Goal: Find specific page/section: Find specific page/section

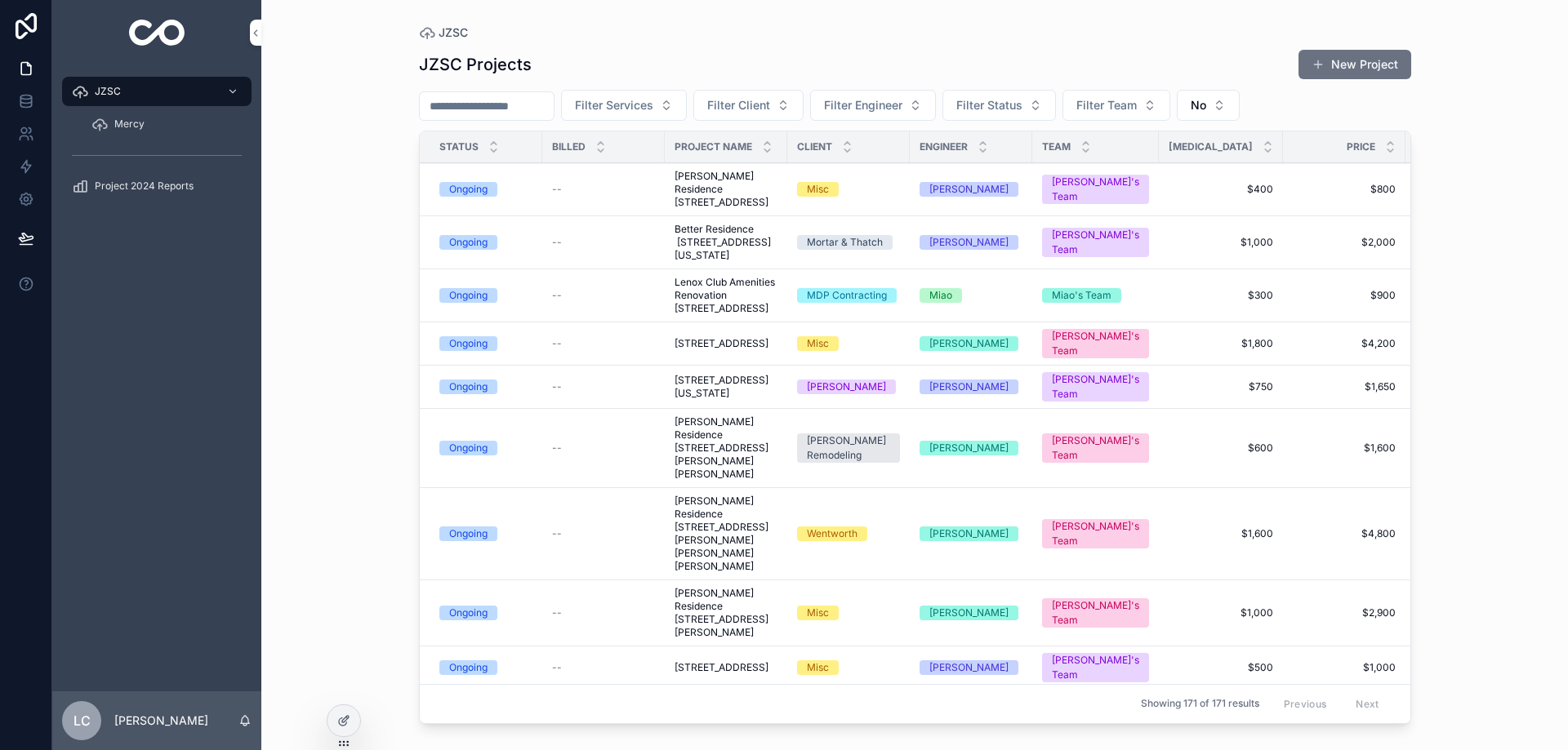
click at [703, 231] on span "Better Residence [STREET_ADDRESS][US_STATE]" at bounding box center [725, 242] width 102 height 39
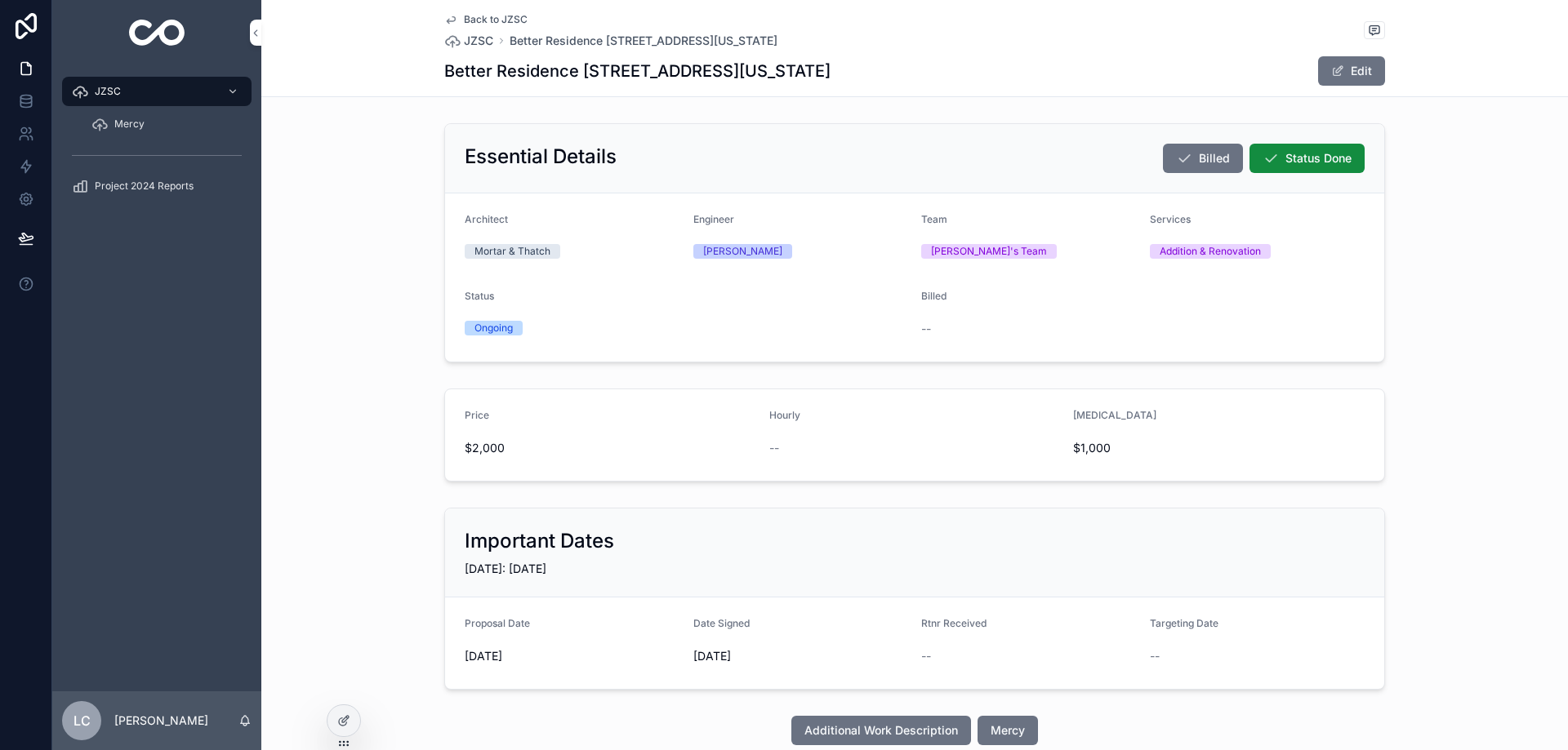
click at [1331, 68] on span "scrollable content" at bounding box center [1337, 71] width 13 height 13
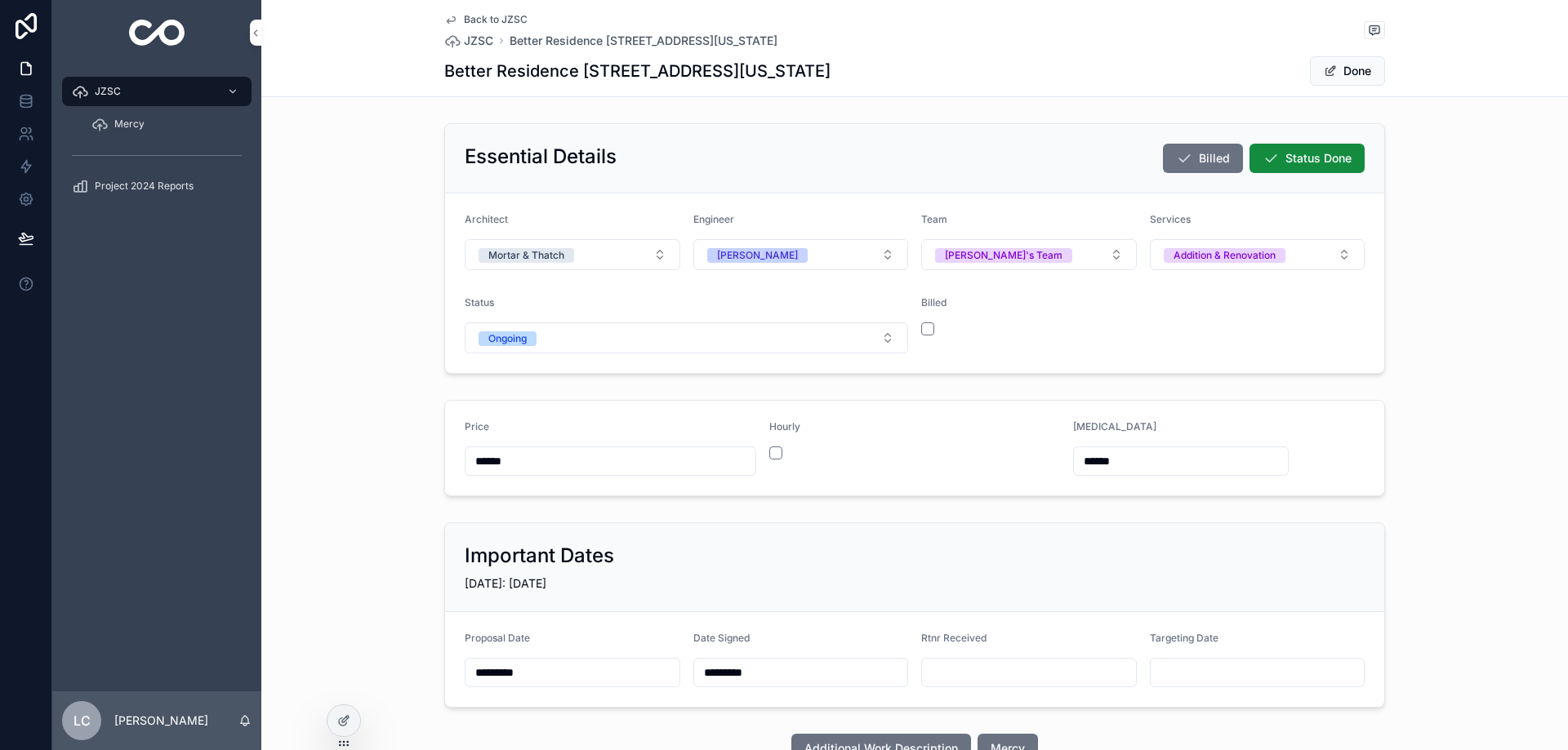
click at [950, 664] on input "scrollable content" at bounding box center [1029, 672] width 214 height 23
click at [1027, 396] on button "[DATE]" at bounding box center [1023, 395] width 65 height 29
type input "*********"
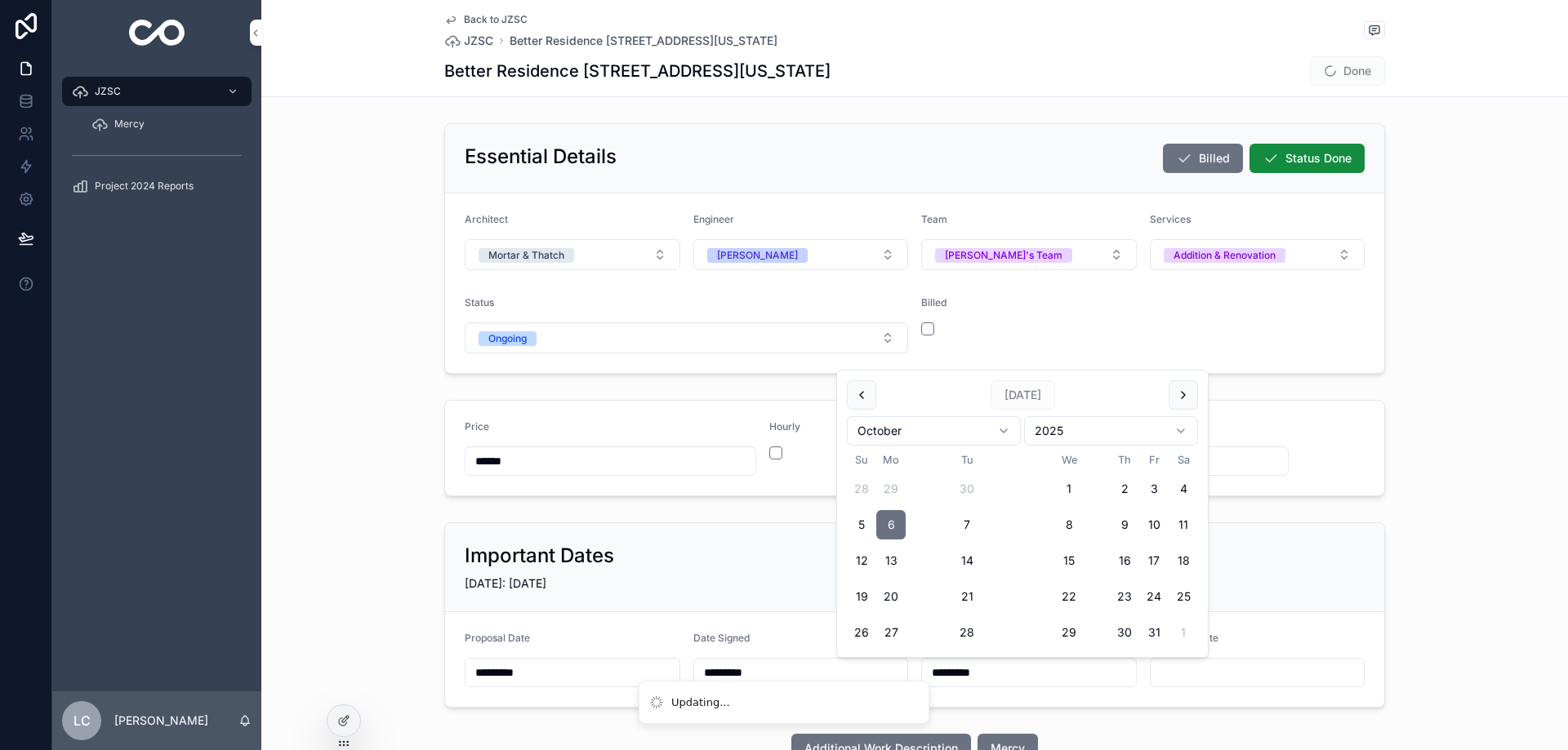
click at [1333, 68] on span "Done" at bounding box center [1348, 71] width 75 height 29
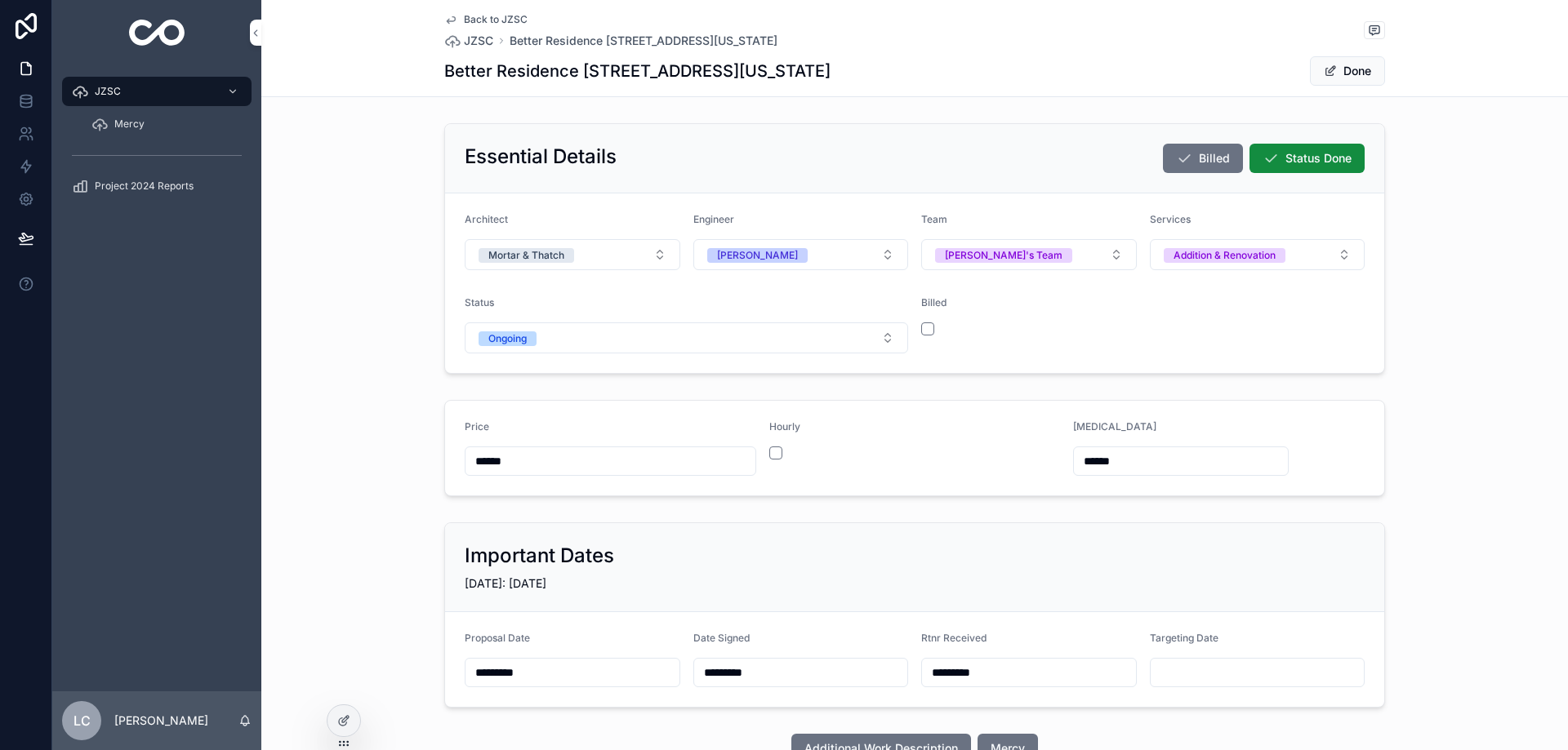
click at [1334, 68] on button "Done" at bounding box center [1348, 71] width 75 height 29
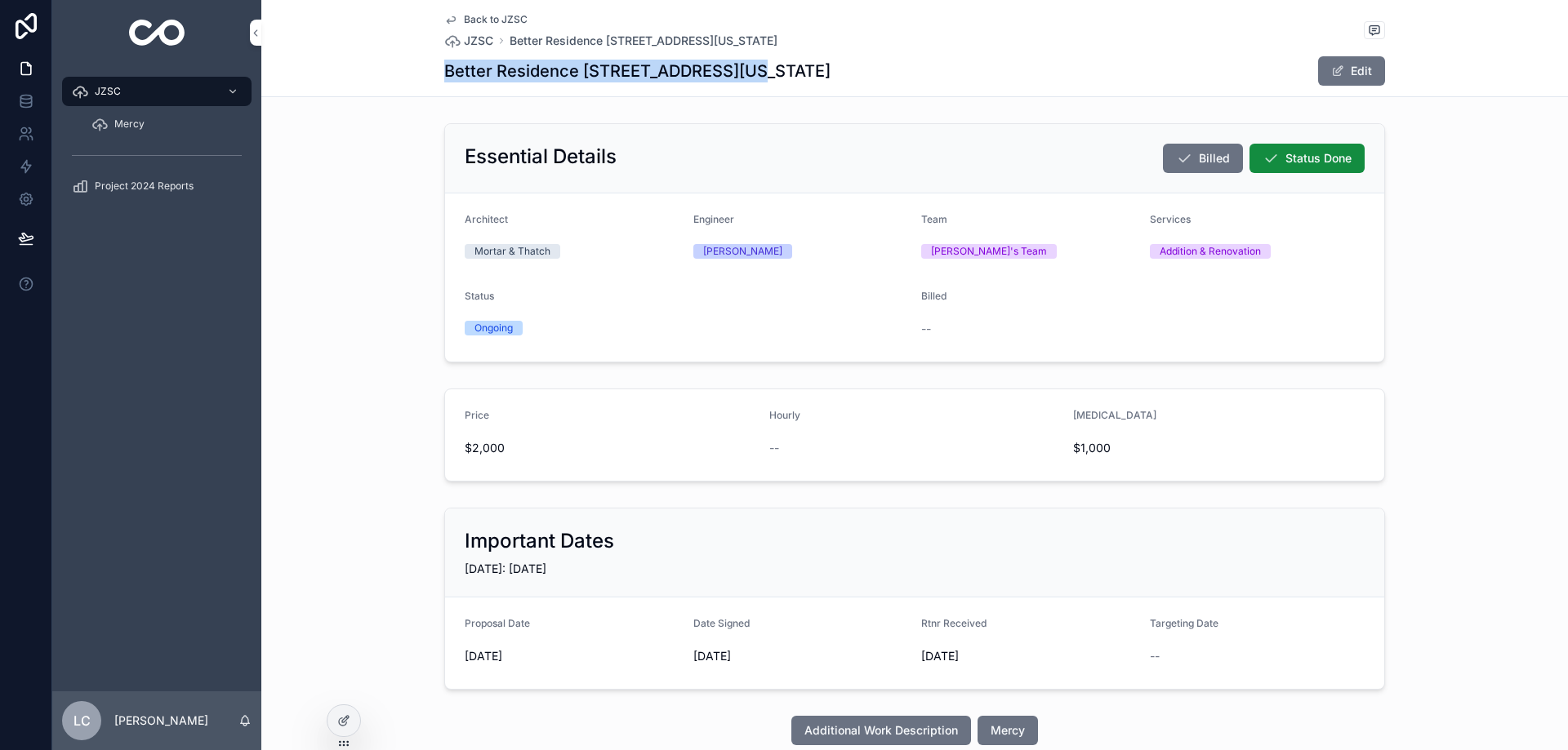
drag, startPoint x: 446, startPoint y: 70, endPoint x: 732, endPoint y: 86, distance: 286.4
click at [732, 86] on div "Better Residence [STREET_ADDRESS][US_STATE] Edit" at bounding box center [915, 71] width 940 height 31
copy h1 "Better Residence [STREET_ADDRESS]"
click at [474, 41] on span "JZSC" at bounding box center [478, 41] width 29 height 16
